Goal: Find specific page/section: Find specific page/section

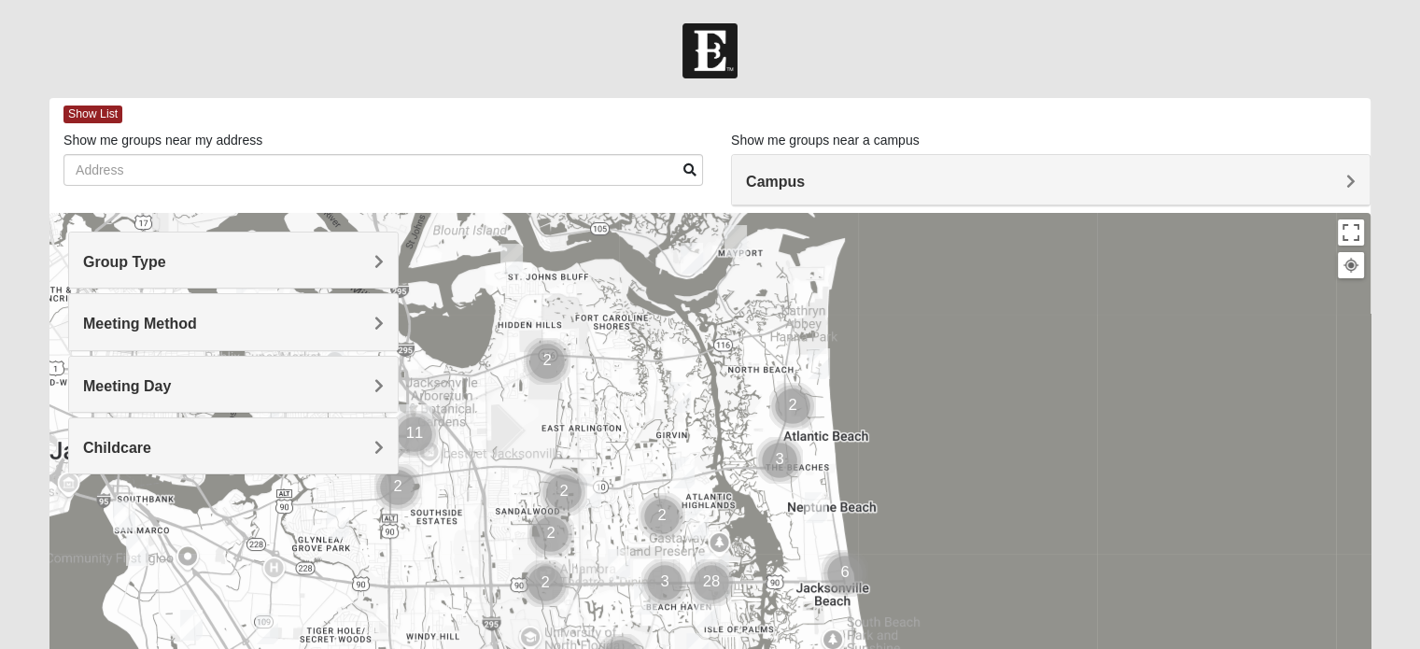
click at [166, 264] on span "Group Type" at bounding box center [124, 262] width 83 height 16
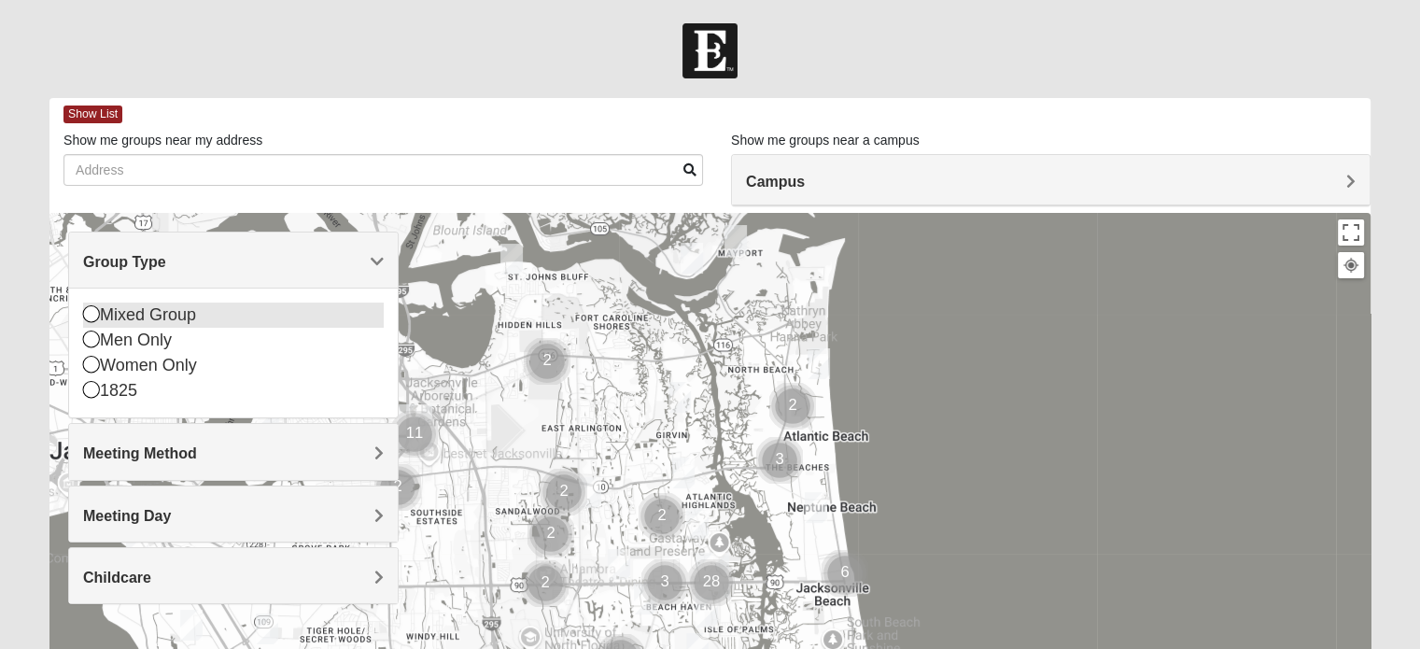
click at [90, 317] on icon at bounding box center [91, 313] width 17 height 17
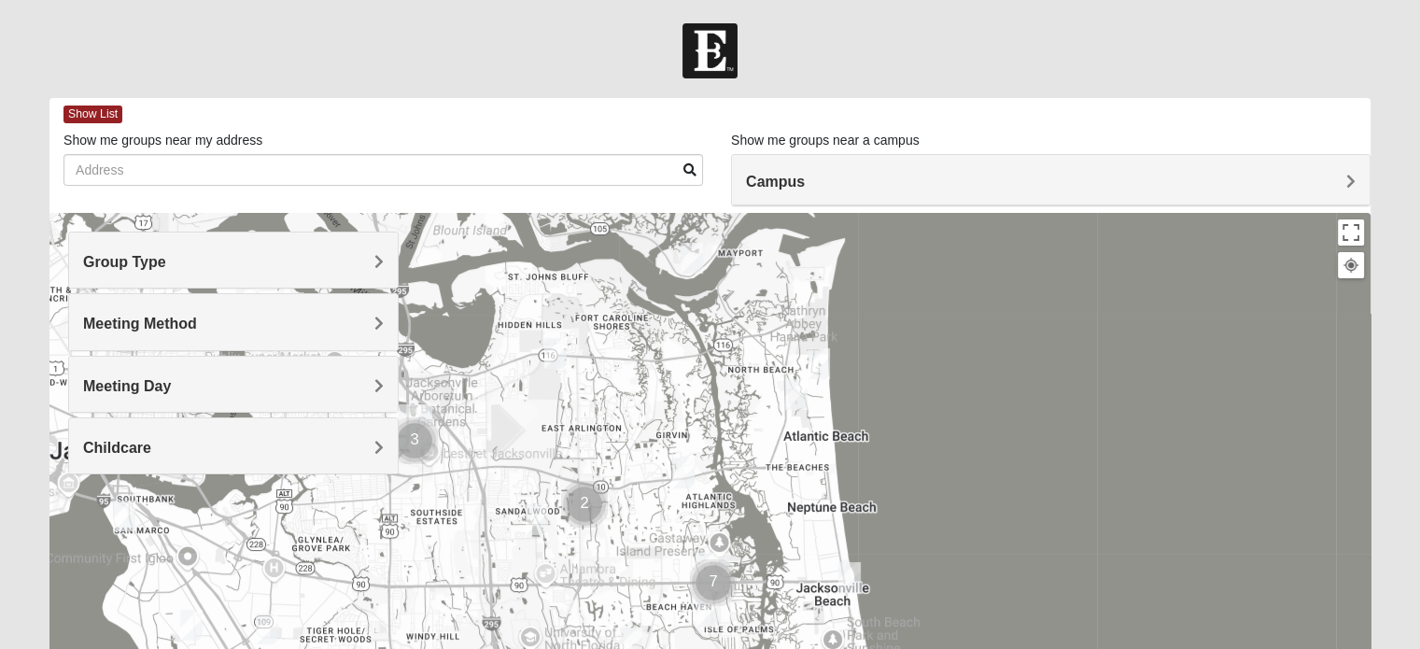
click at [197, 320] on span "Meeting Method" at bounding box center [140, 324] width 114 height 16
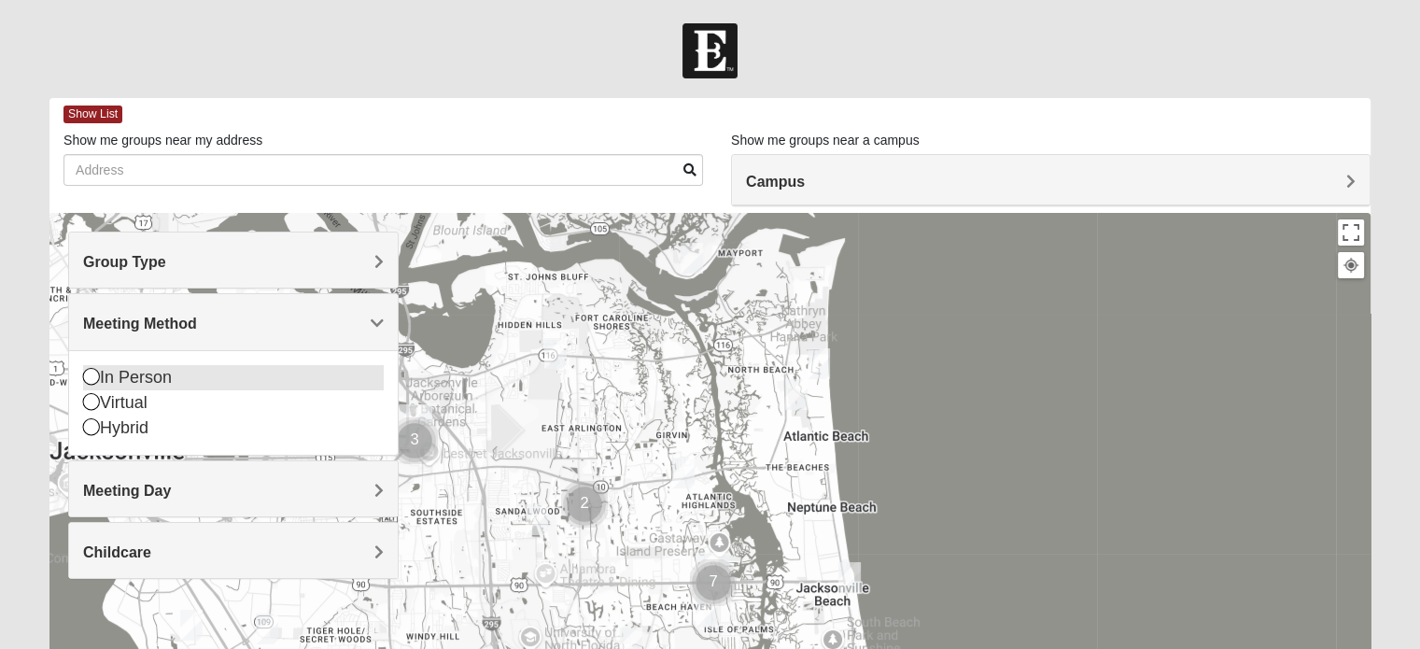
click at [86, 373] on icon at bounding box center [91, 376] width 17 height 17
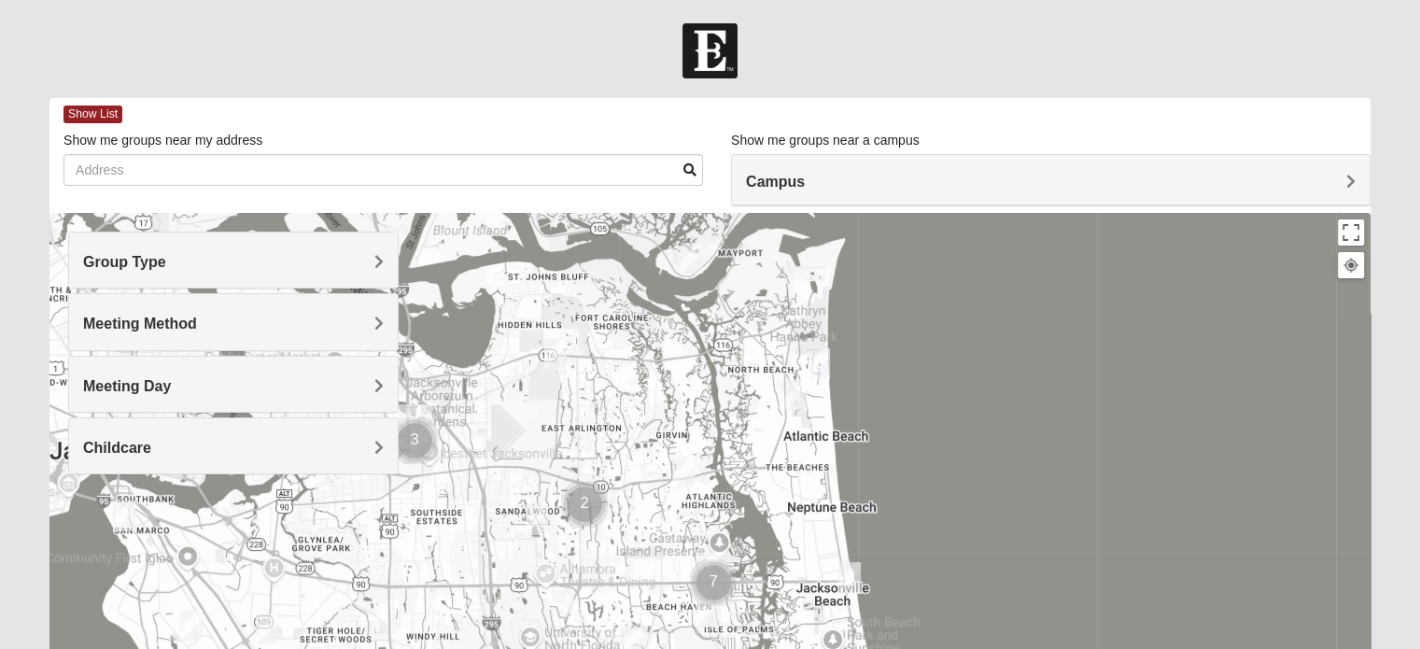
click at [171, 384] on span "Meeting Day" at bounding box center [127, 386] width 88 height 16
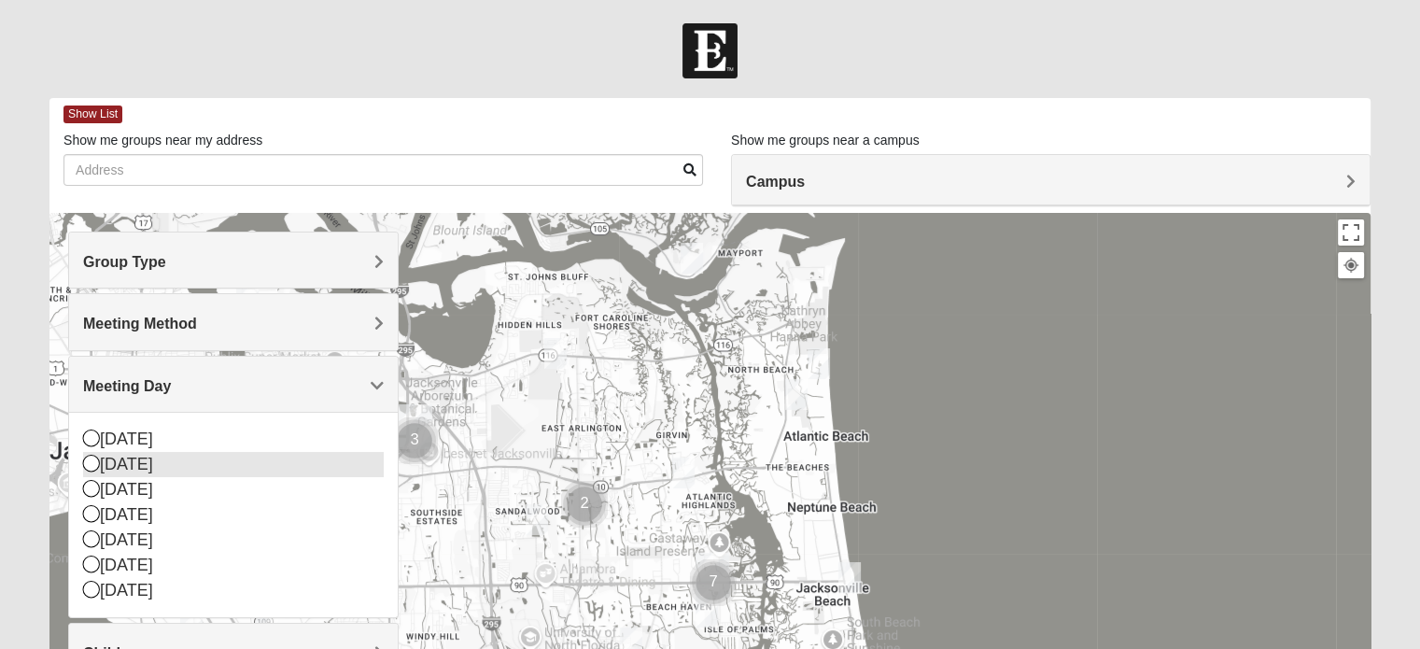
click at [92, 457] on icon at bounding box center [91, 463] width 17 height 17
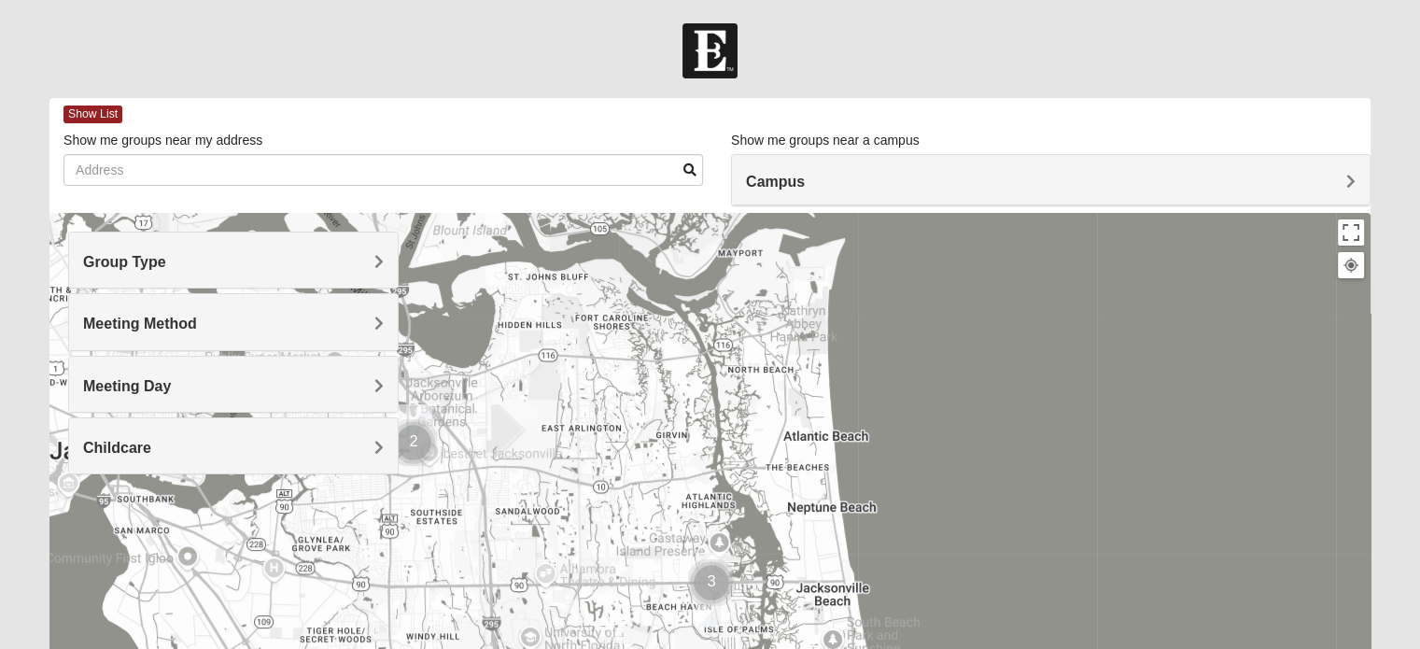
click at [151, 443] on span "Childcare" at bounding box center [117, 448] width 68 height 16
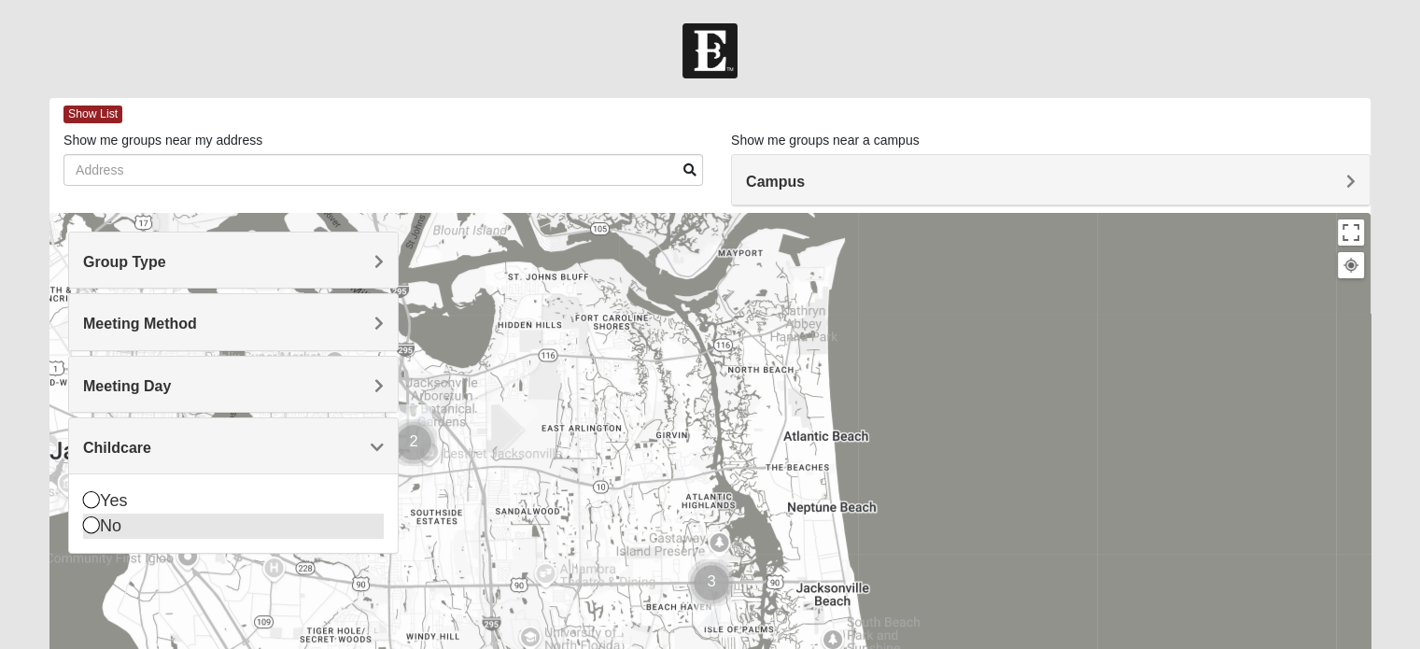
click at [91, 516] on icon at bounding box center [91, 524] width 17 height 17
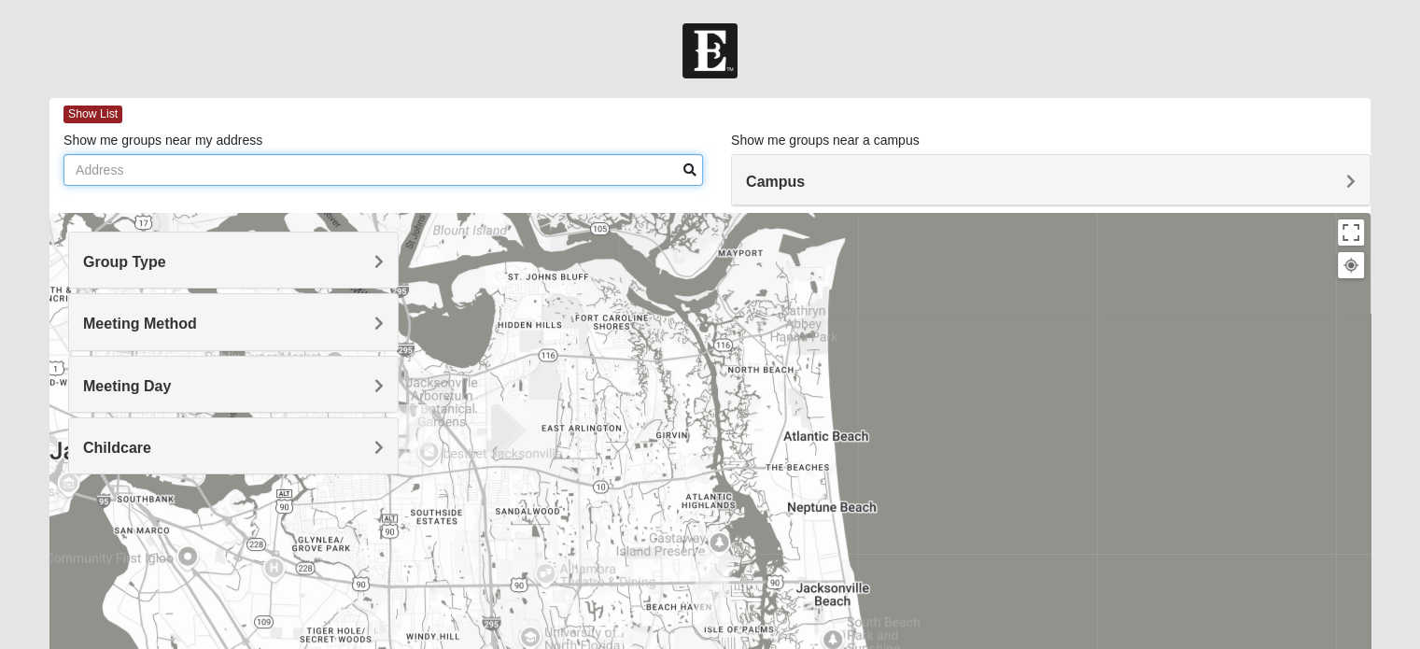
click at [78, 162] on input "Show me groups near my address" at bounding box center [383, 170] width 640 height 32
click at [278, 166] on input "[STREET_ADDRESS][PERSON_NAME] augustine" at bounding box center [383, 170] width 640 height 32
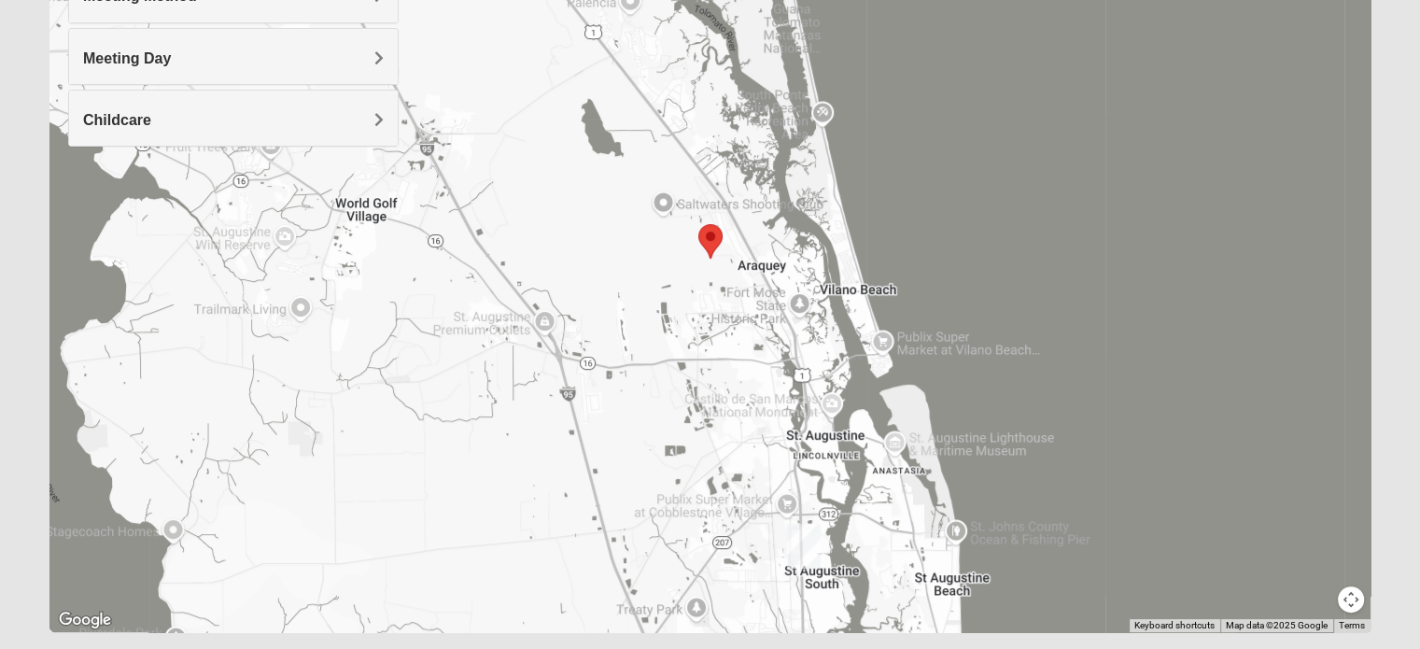
scroll to position [303, 0]
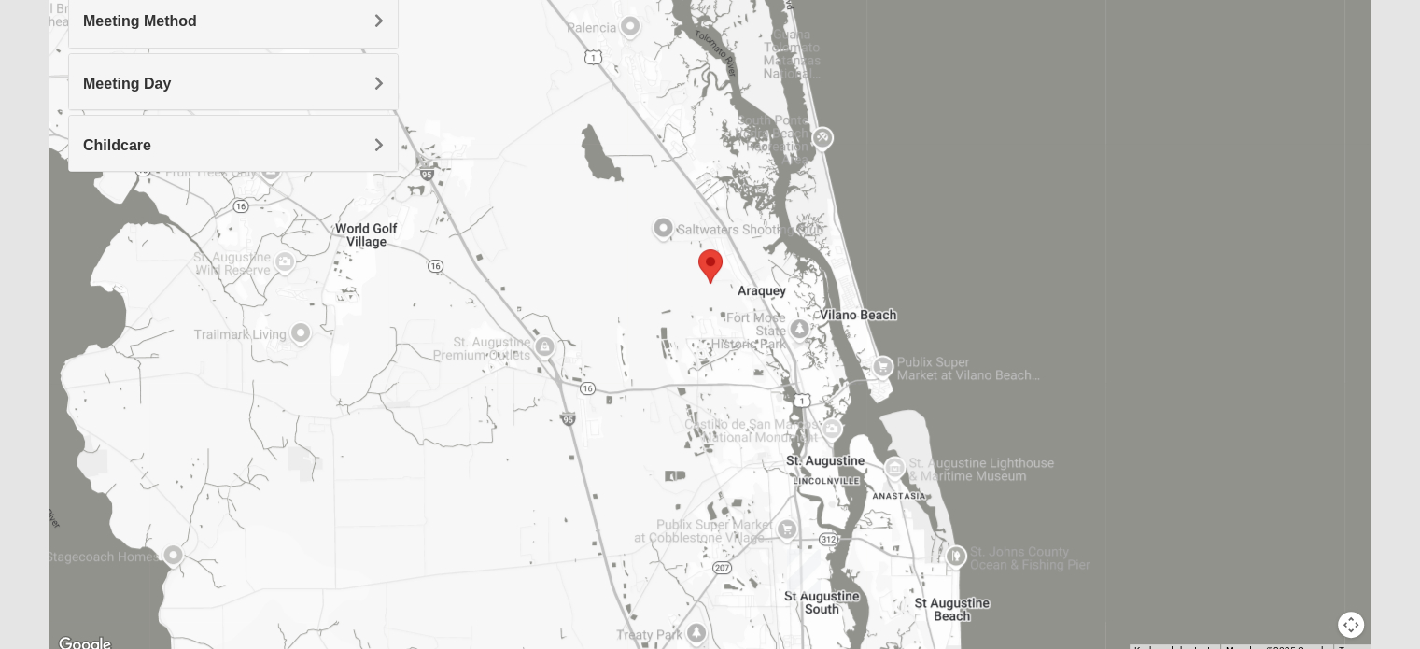
type input "[STREET_ADDRESS][PERSON_NAME] augustine"
click at [712, 267] on img "Selected Address" at bounding box center [710, 266] width 39 height 49
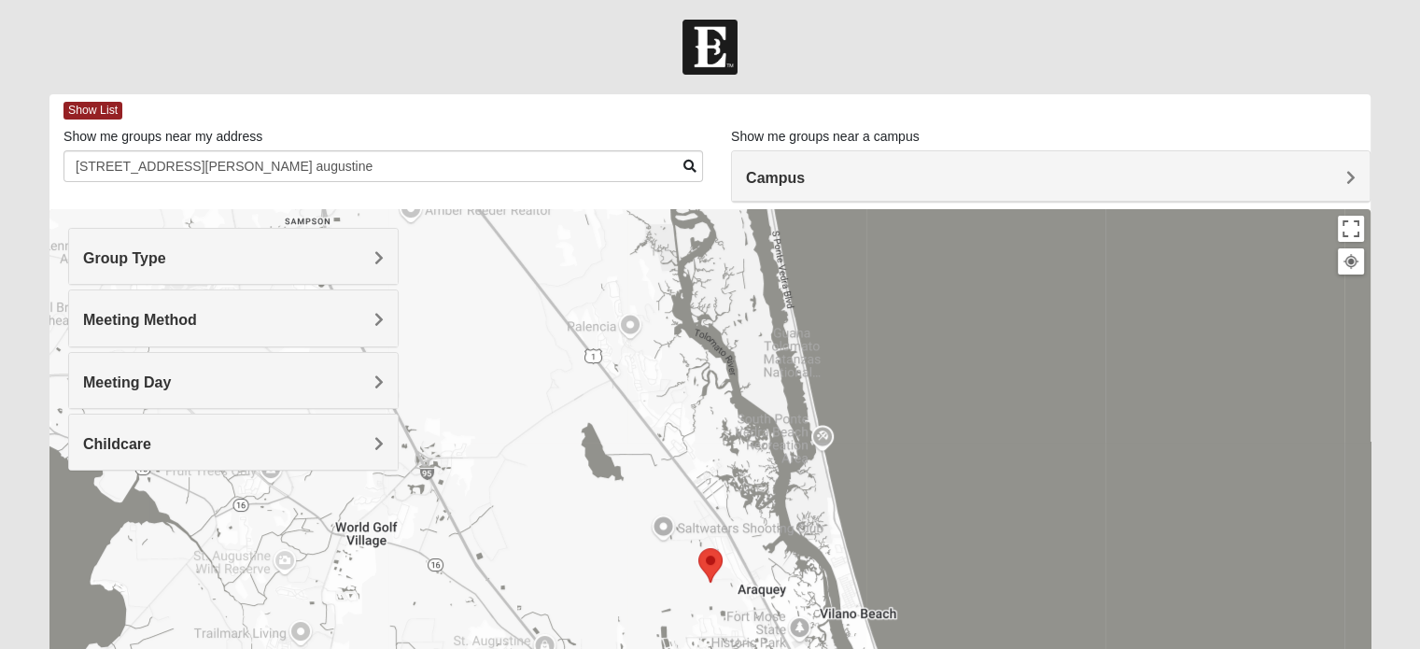
scroll to position [0, 0]
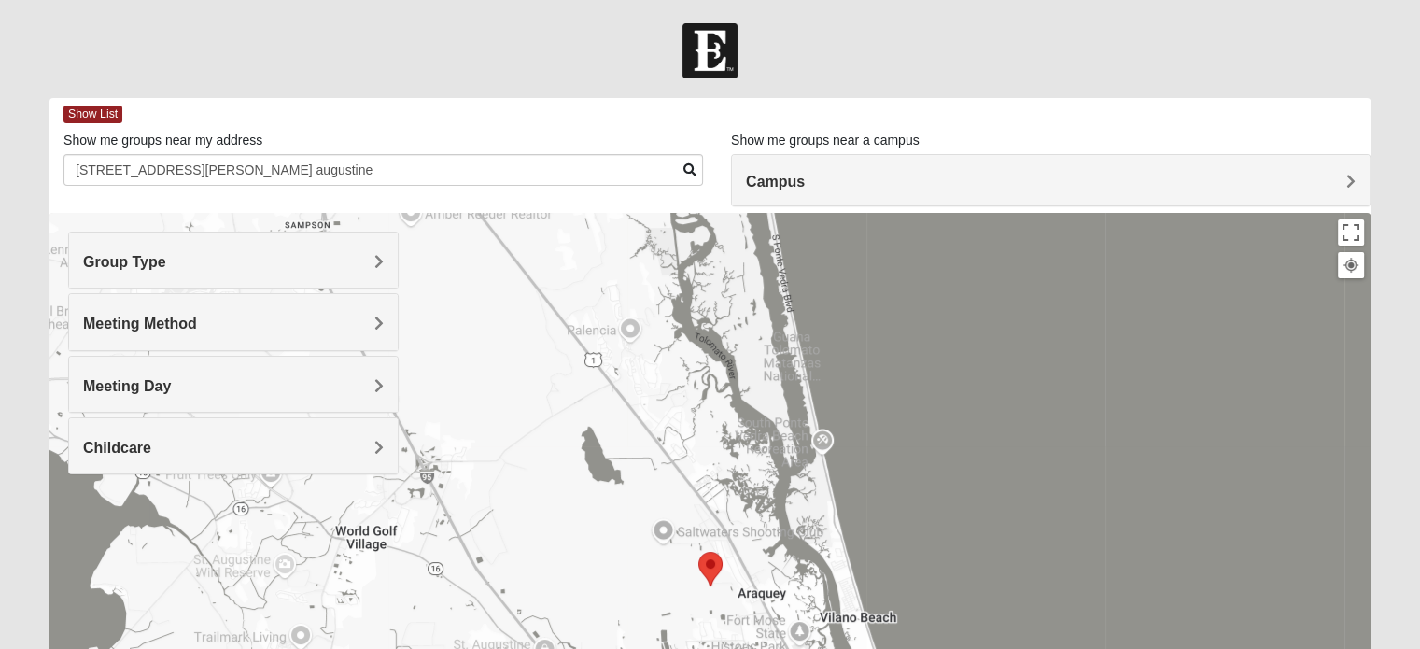
click at [684, 169] on span at bounding box center [690, 169] width 13 height 13
click at [171, 382] on span "Meeting Day" at bounding box center [127, 386] width 88 height 16
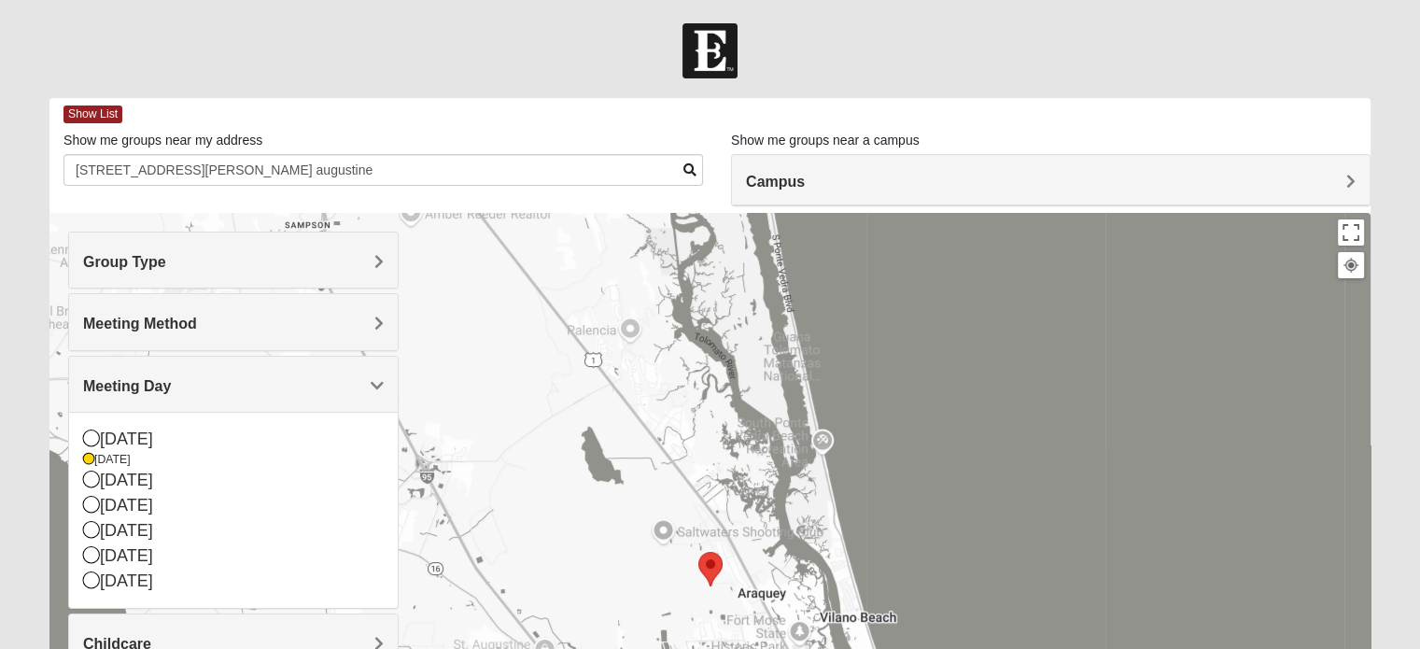
click at [197, 325] on span "Meeting Method" at bounding box center [140, 324] width 114 height 16
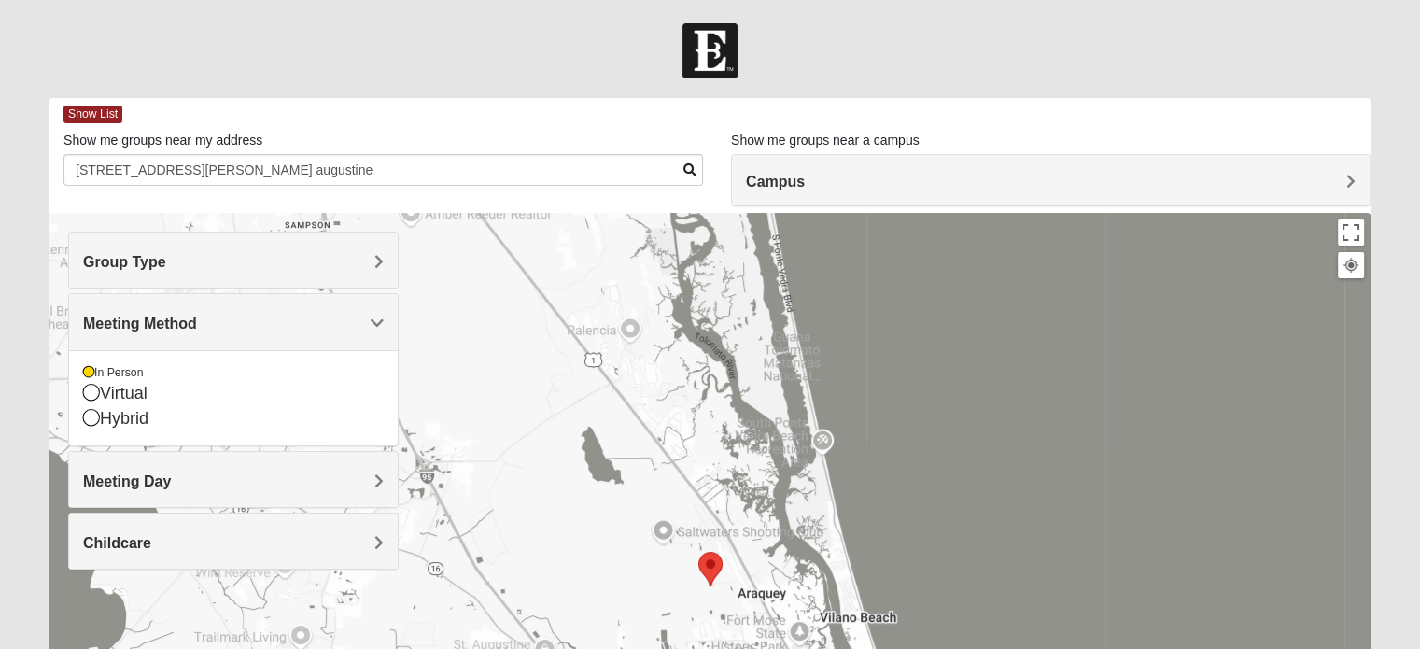
click at [373, 258] on h4 "Group Type" at bounding box center [233, 262] width 301 height 18
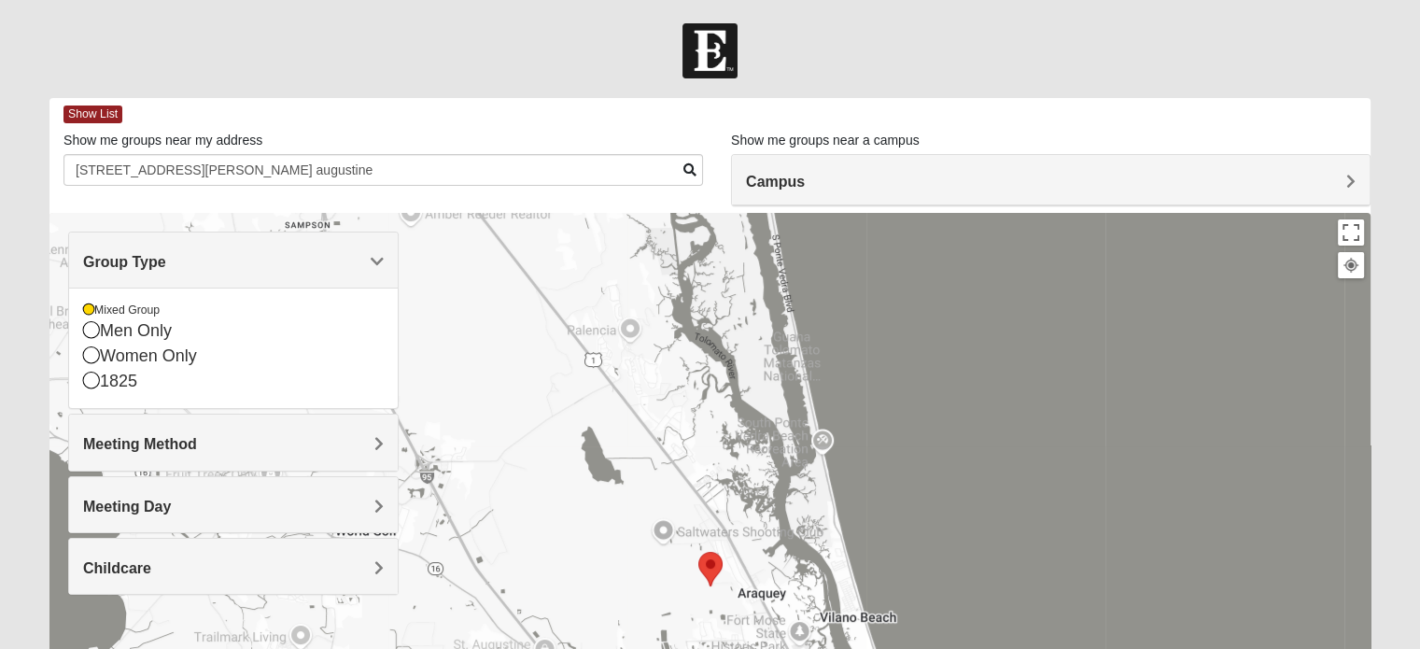
click at [171, 512] on span "Meeting Day" at bounding box center [127, 507] width 88 height 16
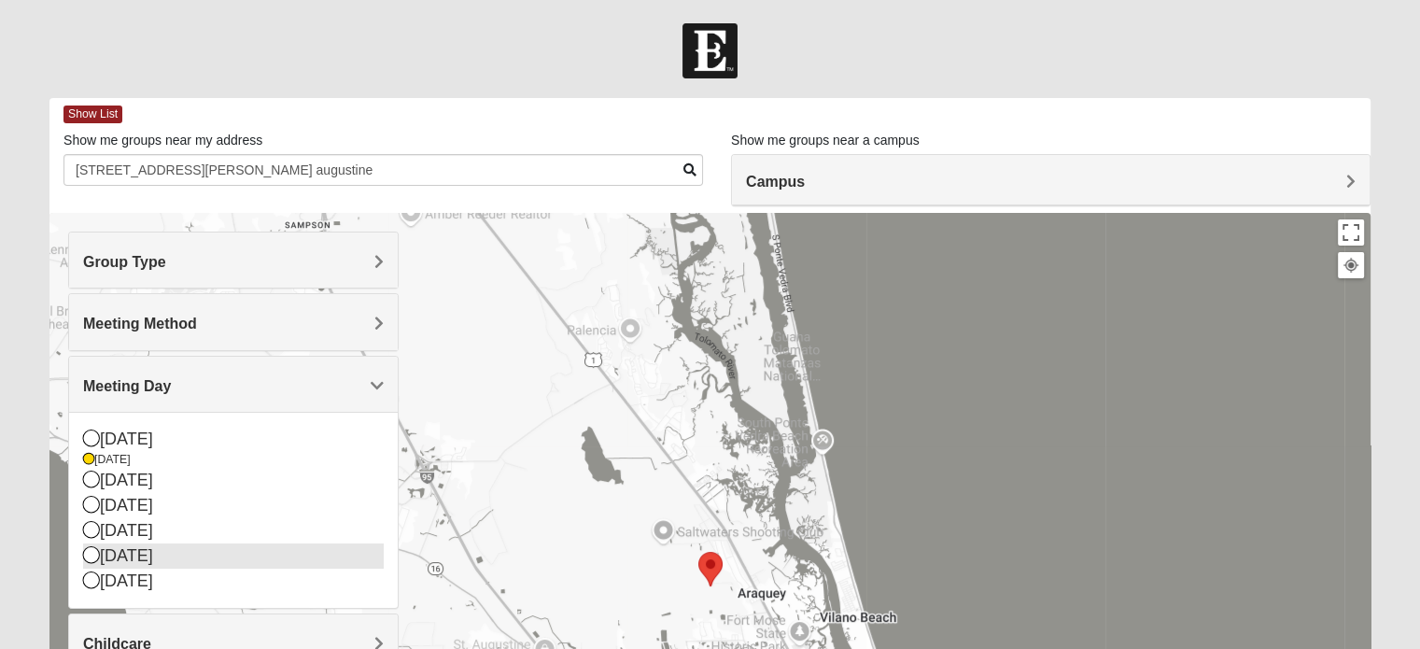
click at [88, 552] on icon at bounding box center [91, 554] width 17 height 17
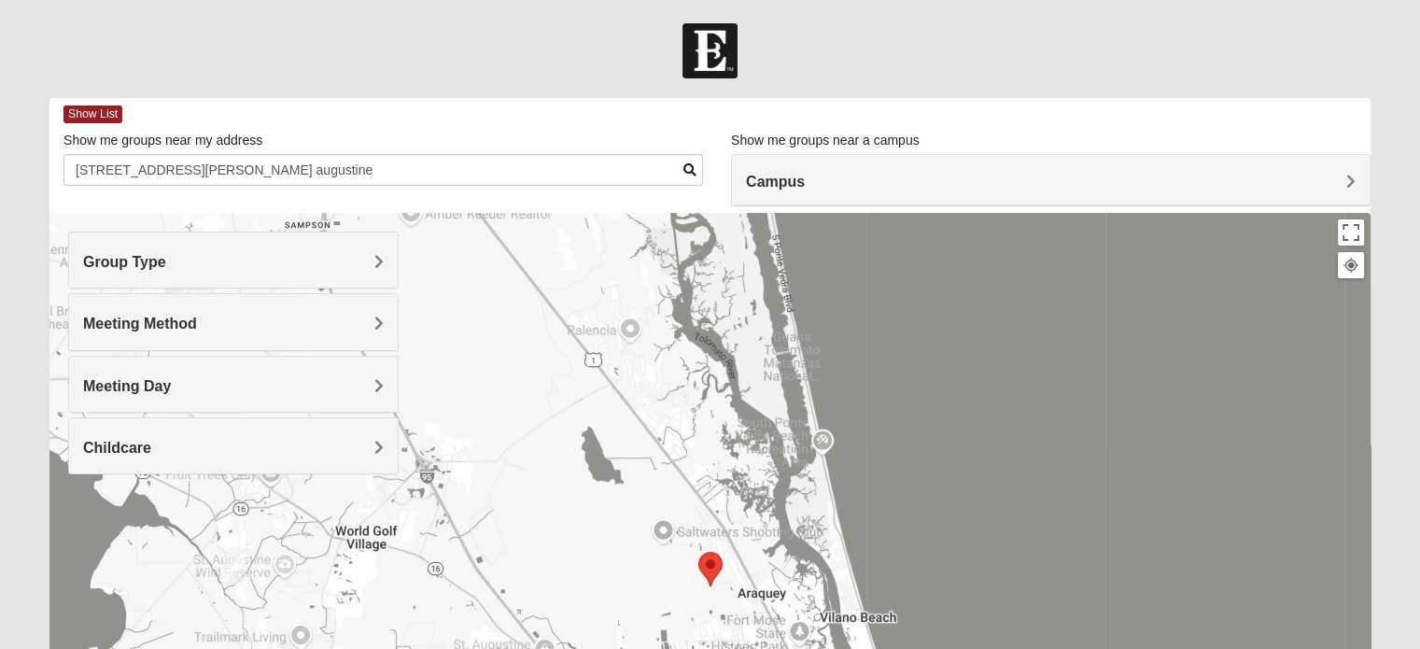
click at [375, 250] on div "Group Type" at bounding box center [233, 260] width 329 height 55
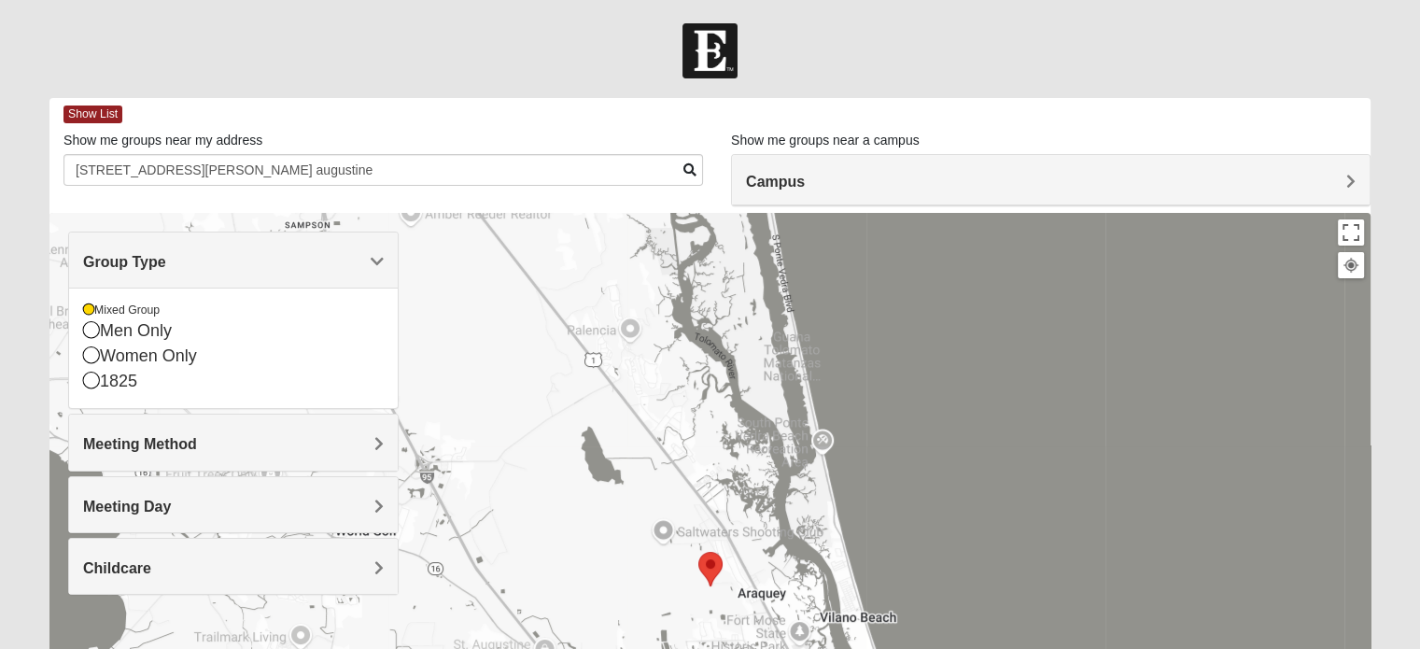
click at [459, 298] on div at bounding box center [709, 586] width 1321 height 747
click at [197, 440] on span "Meeting Method" at bounding box center [140, 444] width 114 height 16
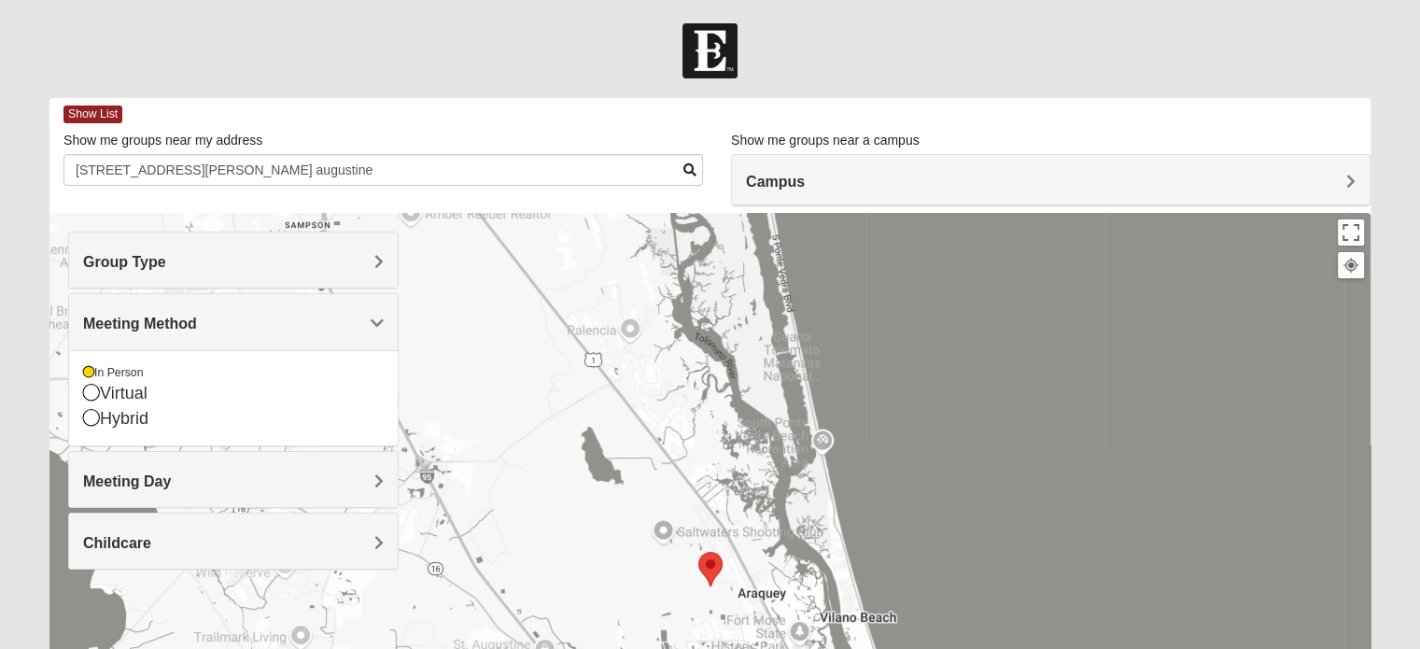
click at [535, 408] on div at bounding box center [709, 586] width 1321 height 747
click at [689, 164] on span at bounding box center [690, 169] width 13 height 13
click at [424, 379] on div at bounding box center [709, 586] width 1321 height 747
click at [685, 165] on span at bounding box center [690, 169] width 13 height 13
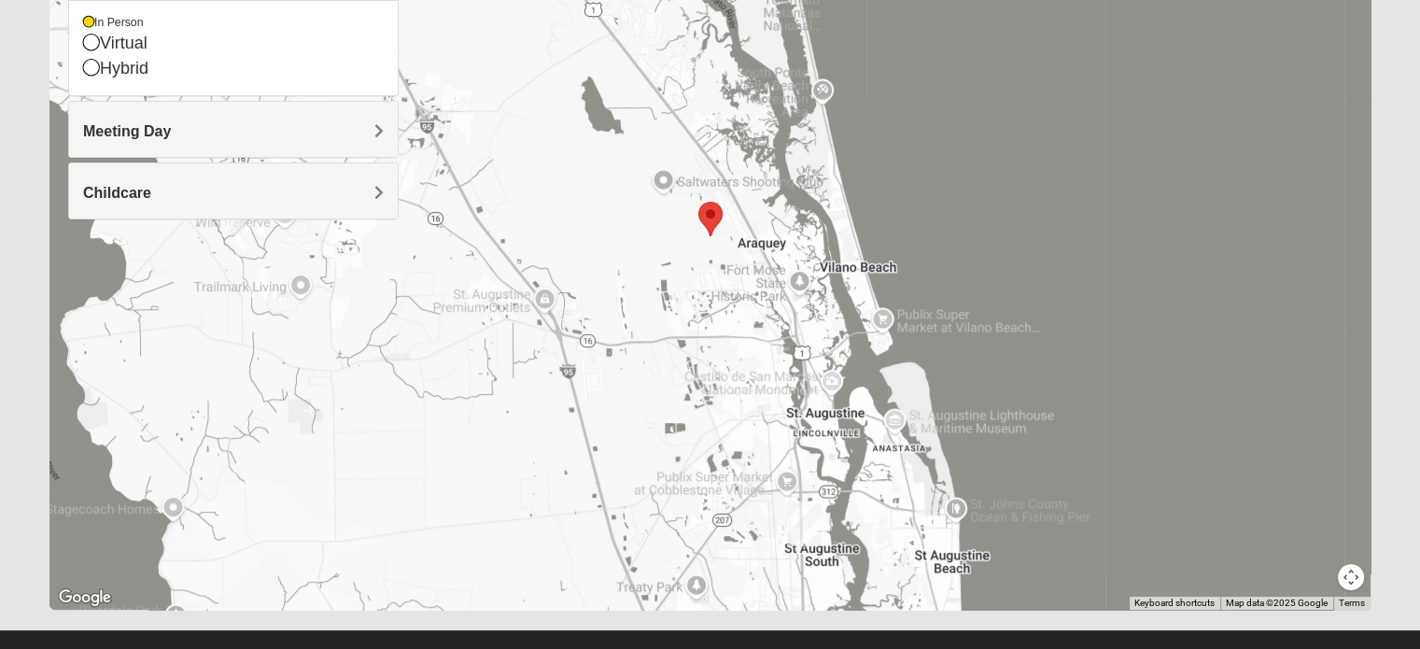
scroll to position [378, 0]
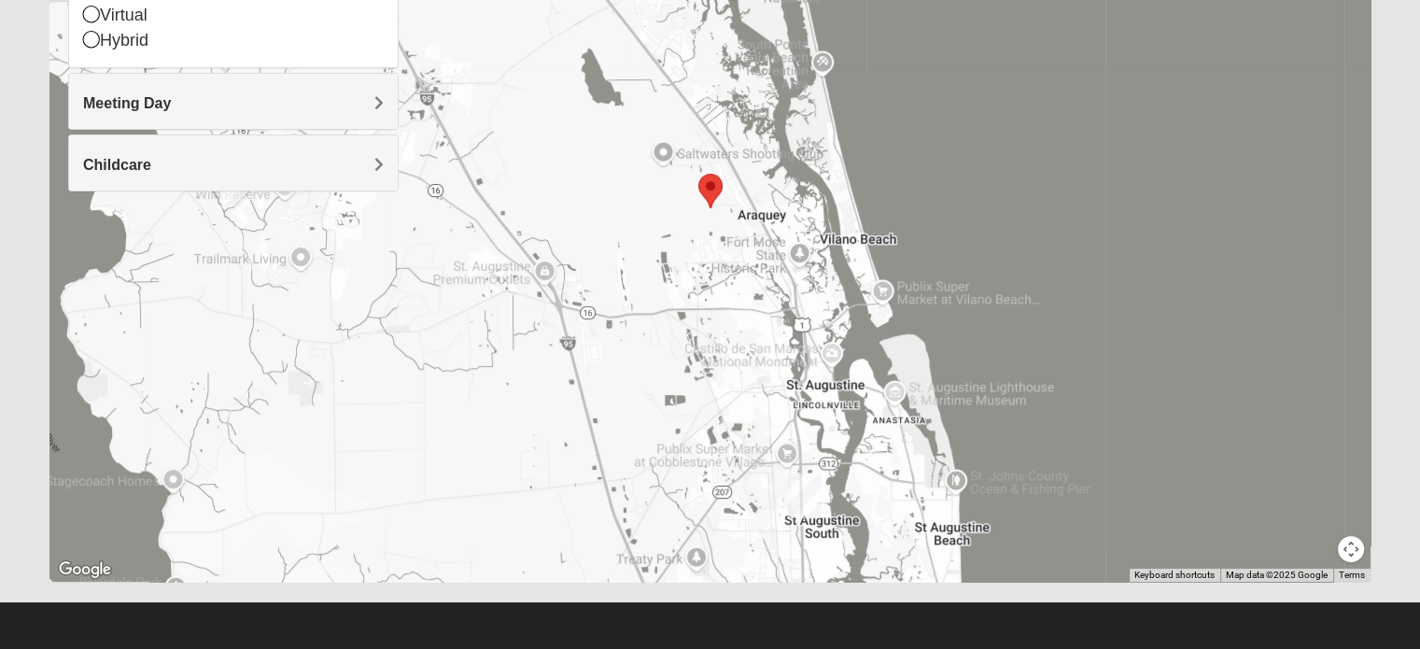
click at [805, 484] on img "St. Augustine (Coming Soon)" at bounding box center [804, 496] width 49 height 60
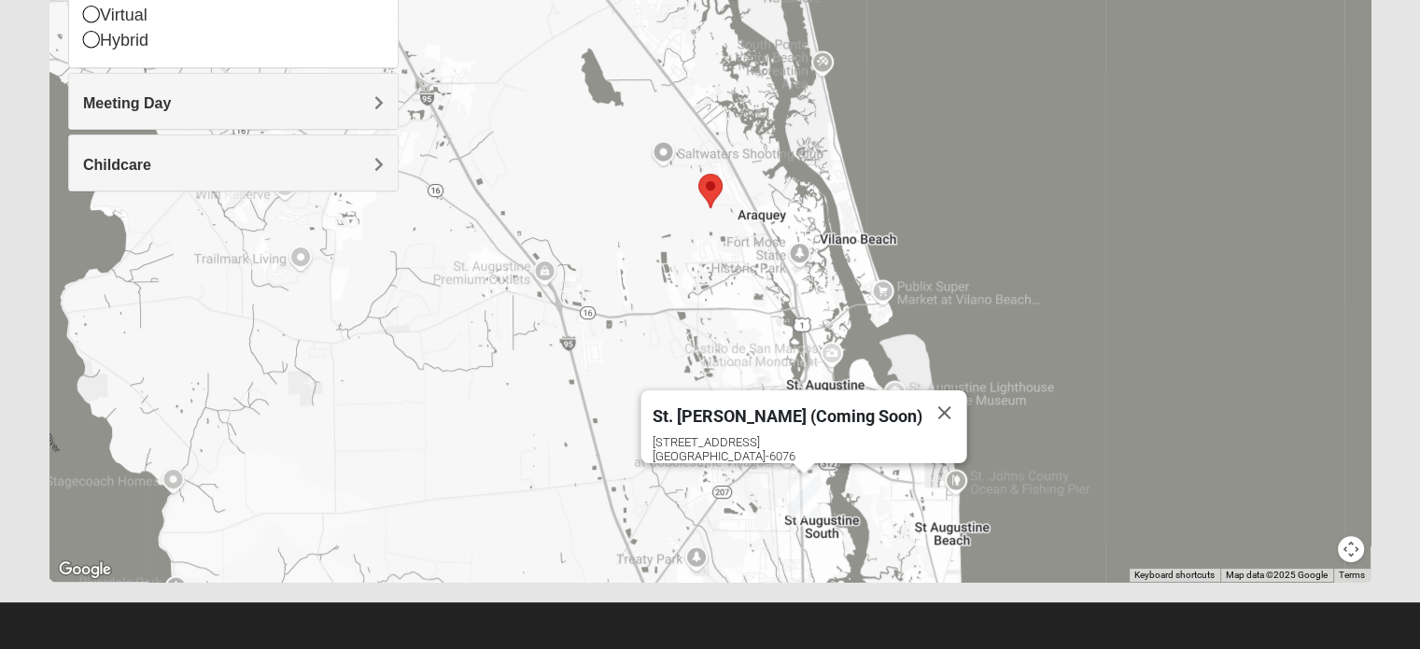
click at [805, 484] on img "St. Augustine (Coming Soon)" at bounding box center [804, 496] width 49 height 60
click at [799, 493] on img "St. Augustine (Coming Soon)" at bounding box center [804, 496] width 49 height 60
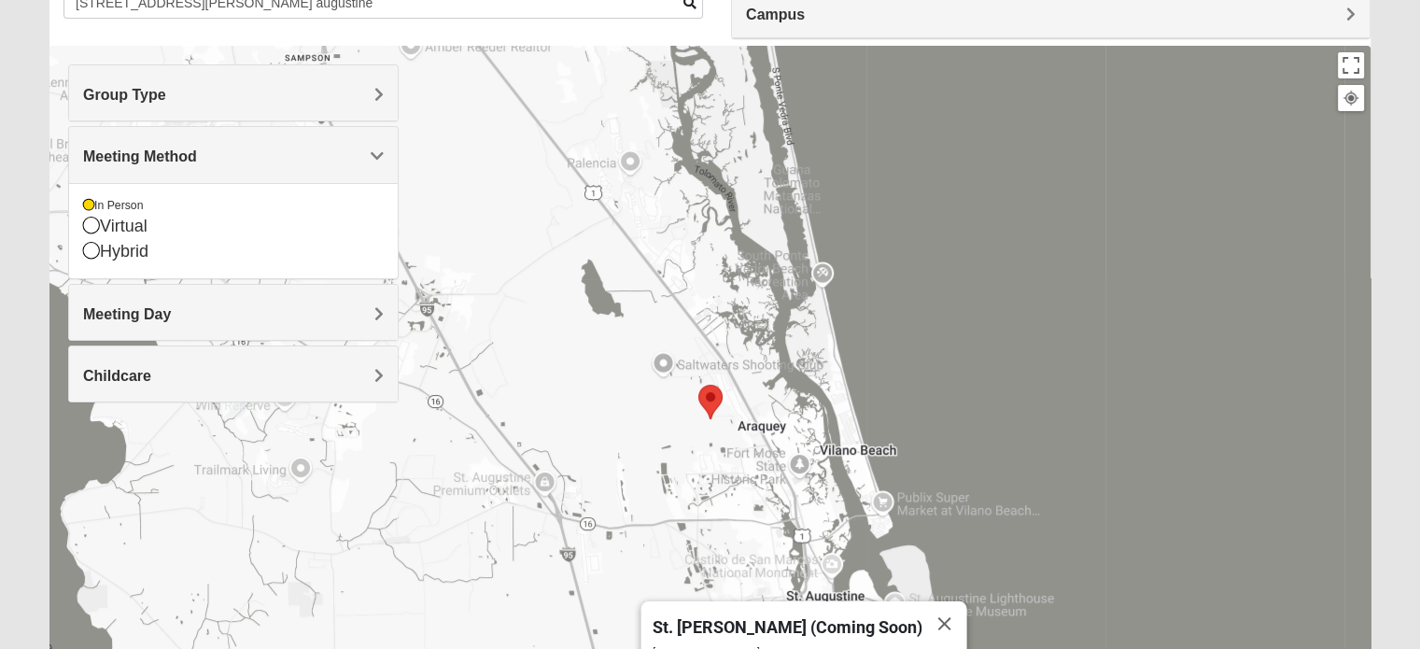
scroll to position [80, 0]
